Goal: Task Accomplishment & Management: Manage account settings

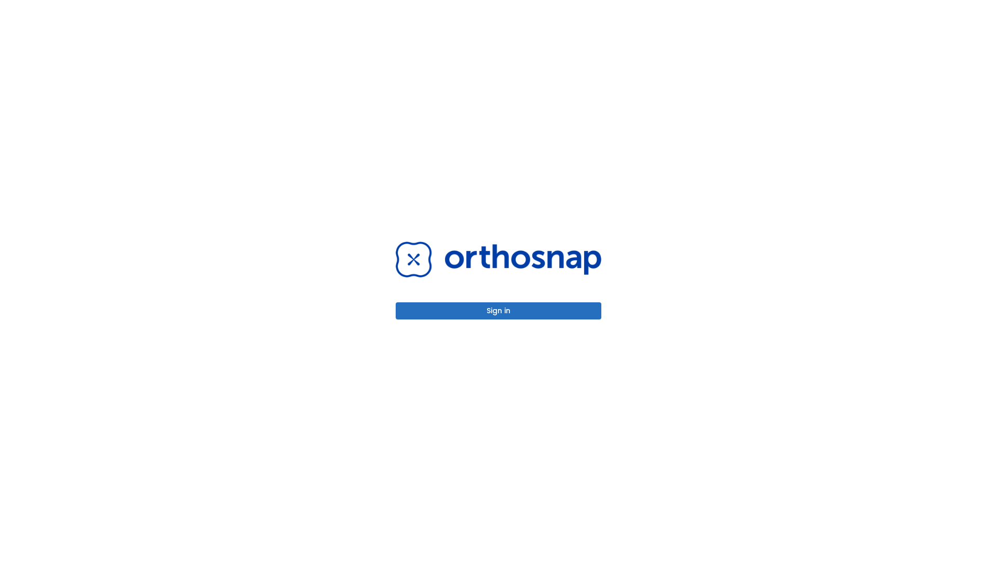
click at [498, 310] on button "Sign in" at bounding box center [498, 310] width 206 height 17
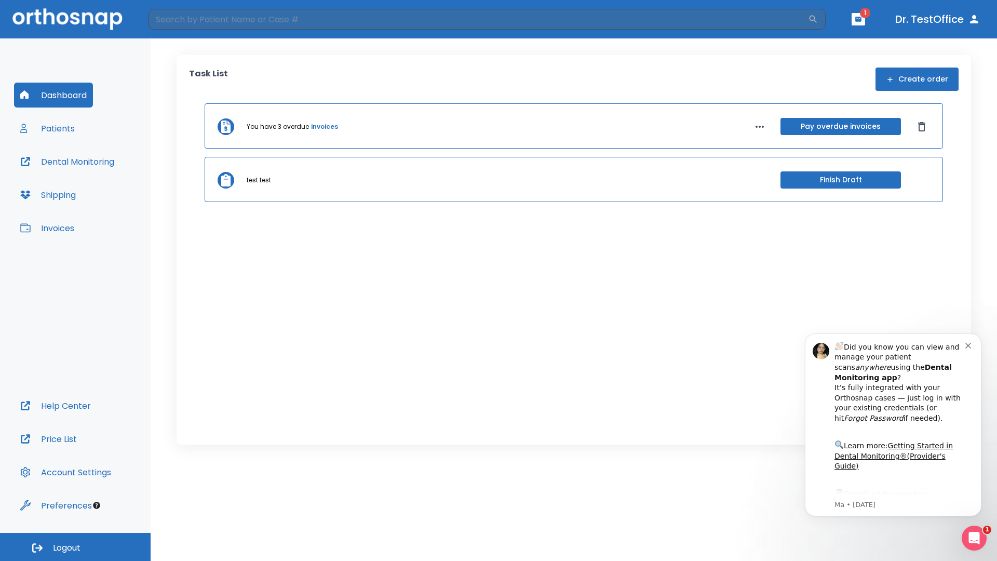
click at [75, 547] on span "Logout" at bounding box center [67, 547] width 28 height 11
